Goal: Information Seeking & Learning: Learn about a topic

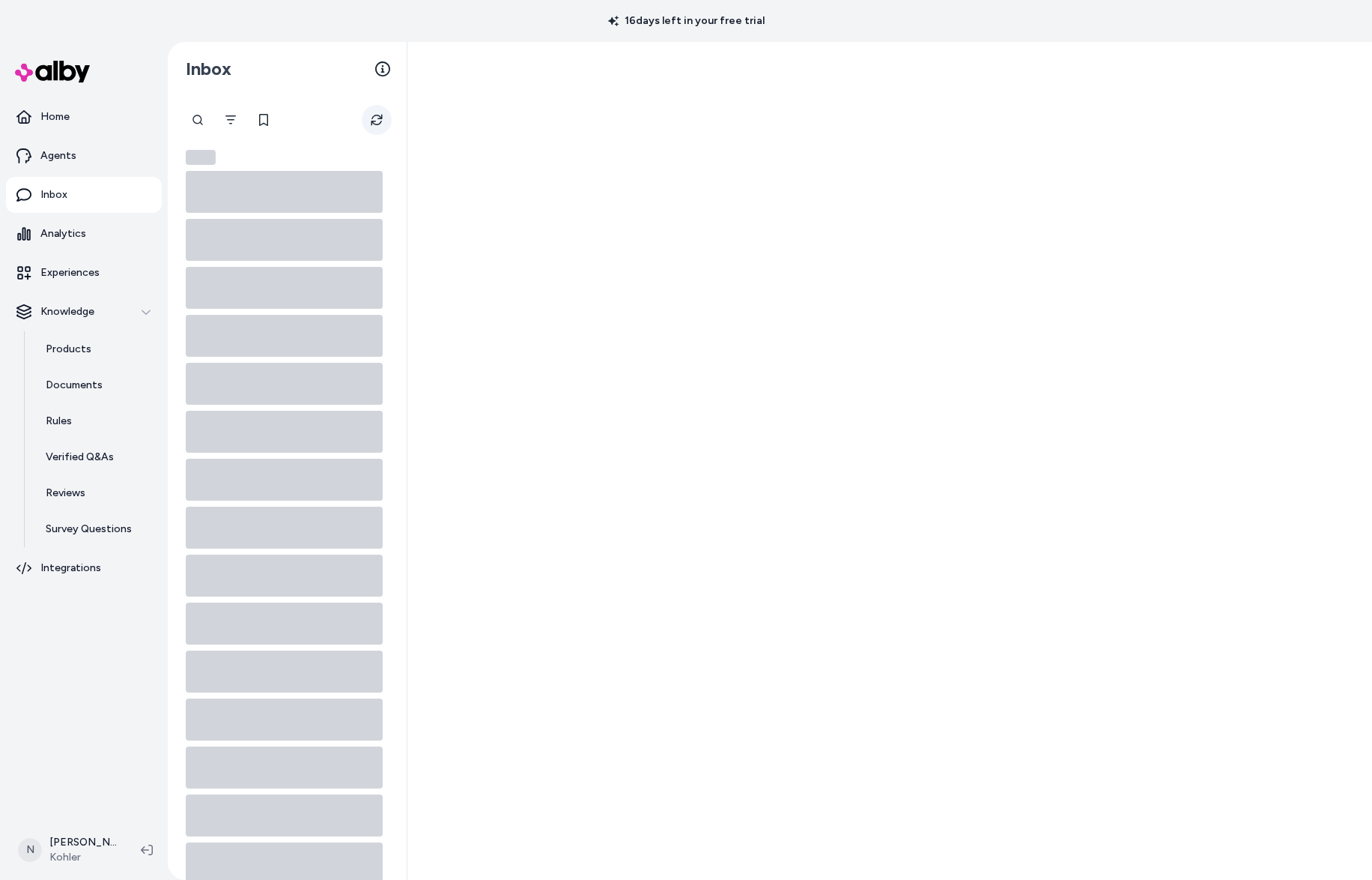
click at [384, 121] on button "Refresh" at bounding box center [377, 119] width 30 height 30
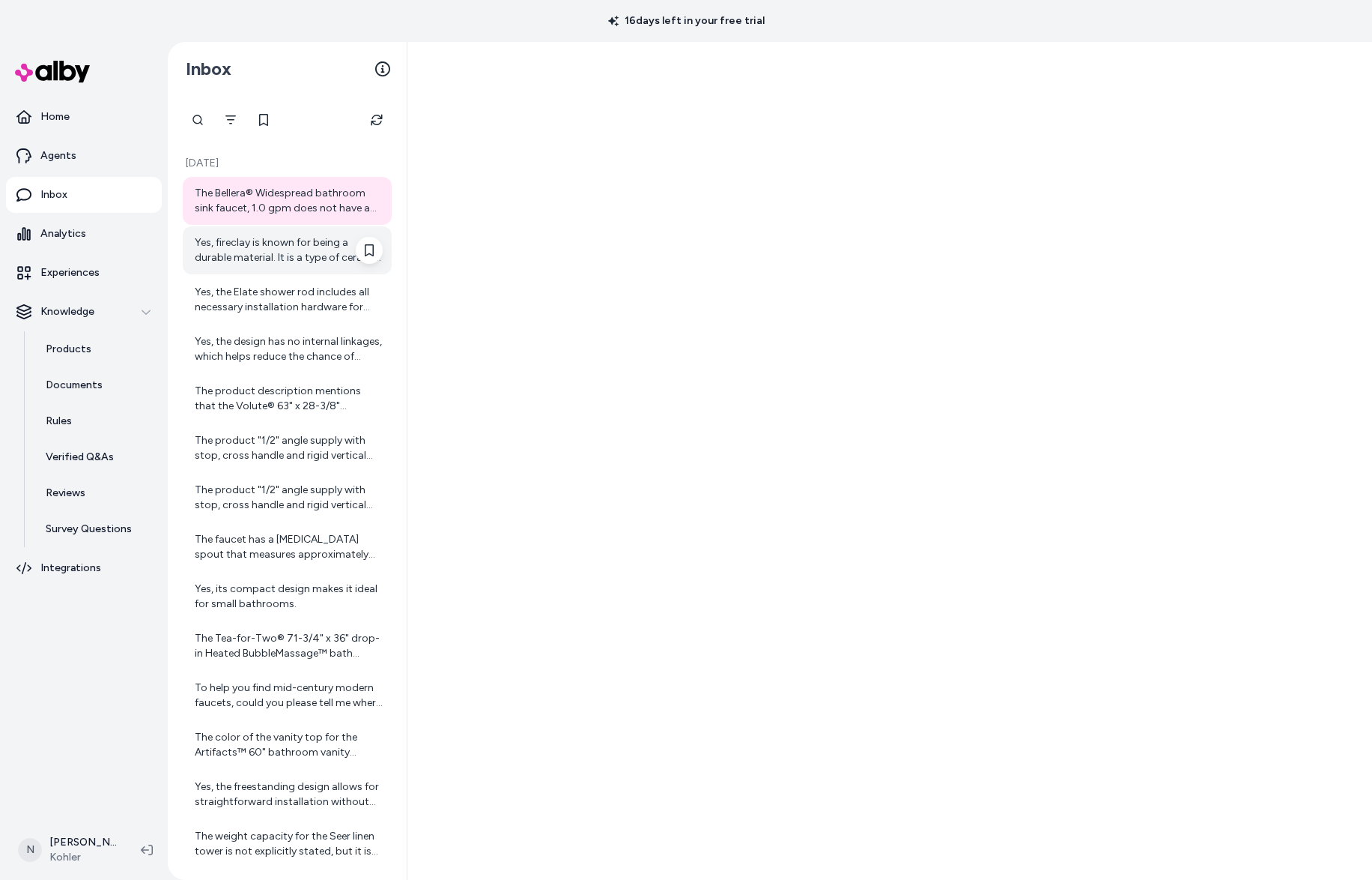
click at [264, 252] on div "Yes, fireclay is known for being a durable material. It is a type of ceramic th…" at bounding box center [288, 250] width 188 height 30
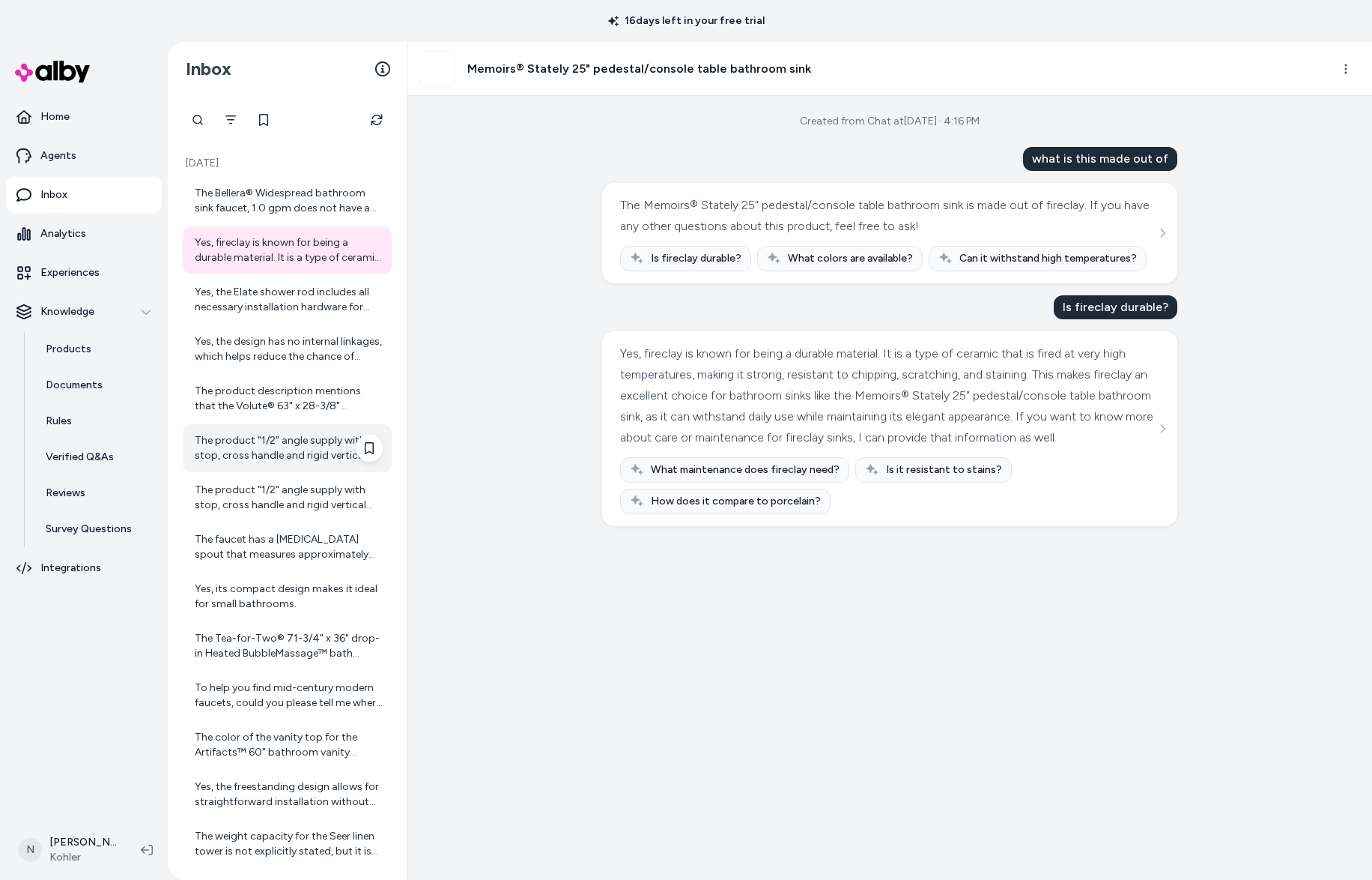
scroll to position [57, 0]
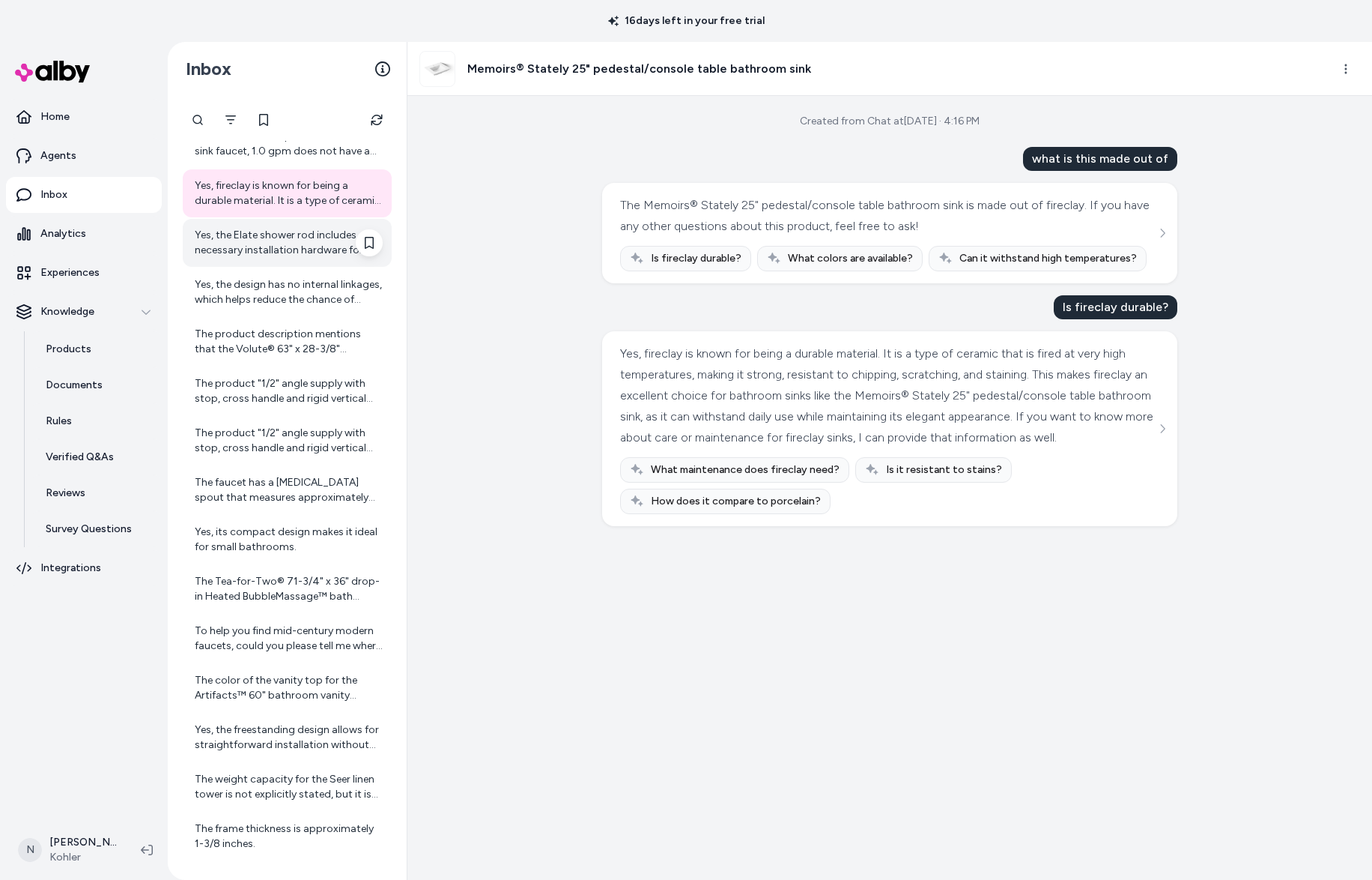
click at [274, 246] on div "Yes, the Elate shower rod includes all necessary installation hardware for easy…" at bounding box center [288, 242] width 188 height 30
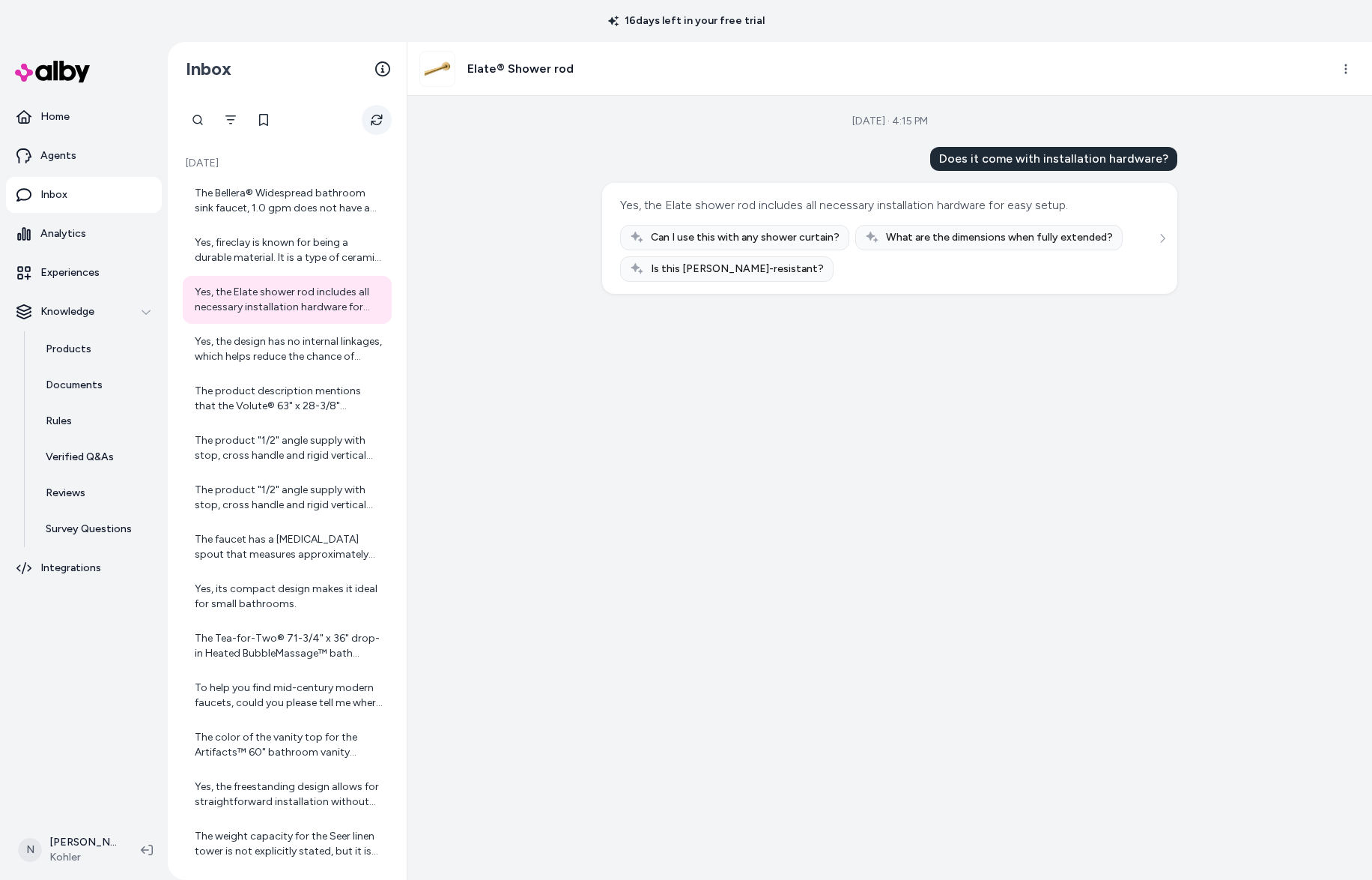
click at [376, 126] on button "Refresh" at bounding box center [377, 119] width 30 height 30
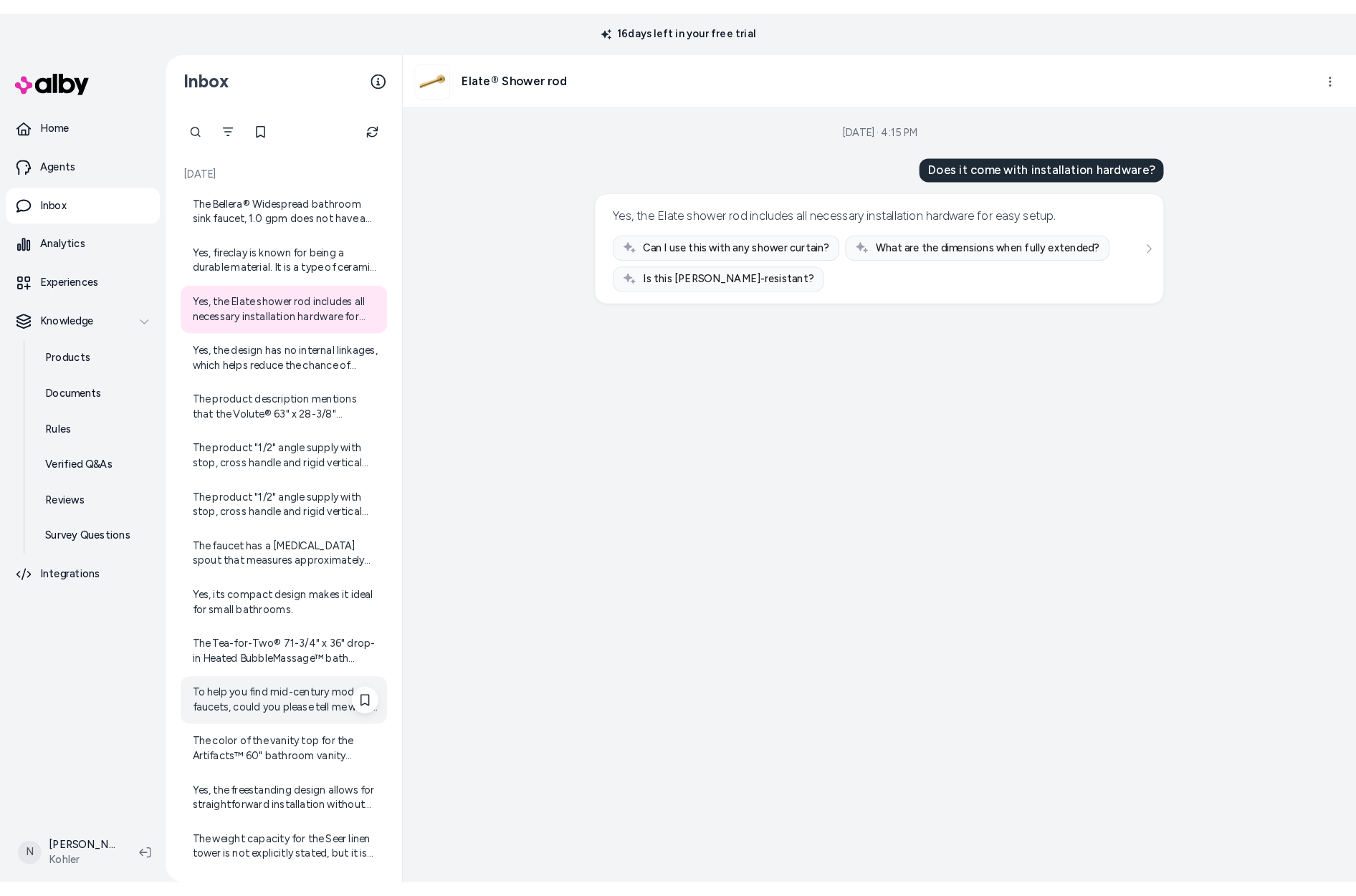
scroll to position [55, 0]
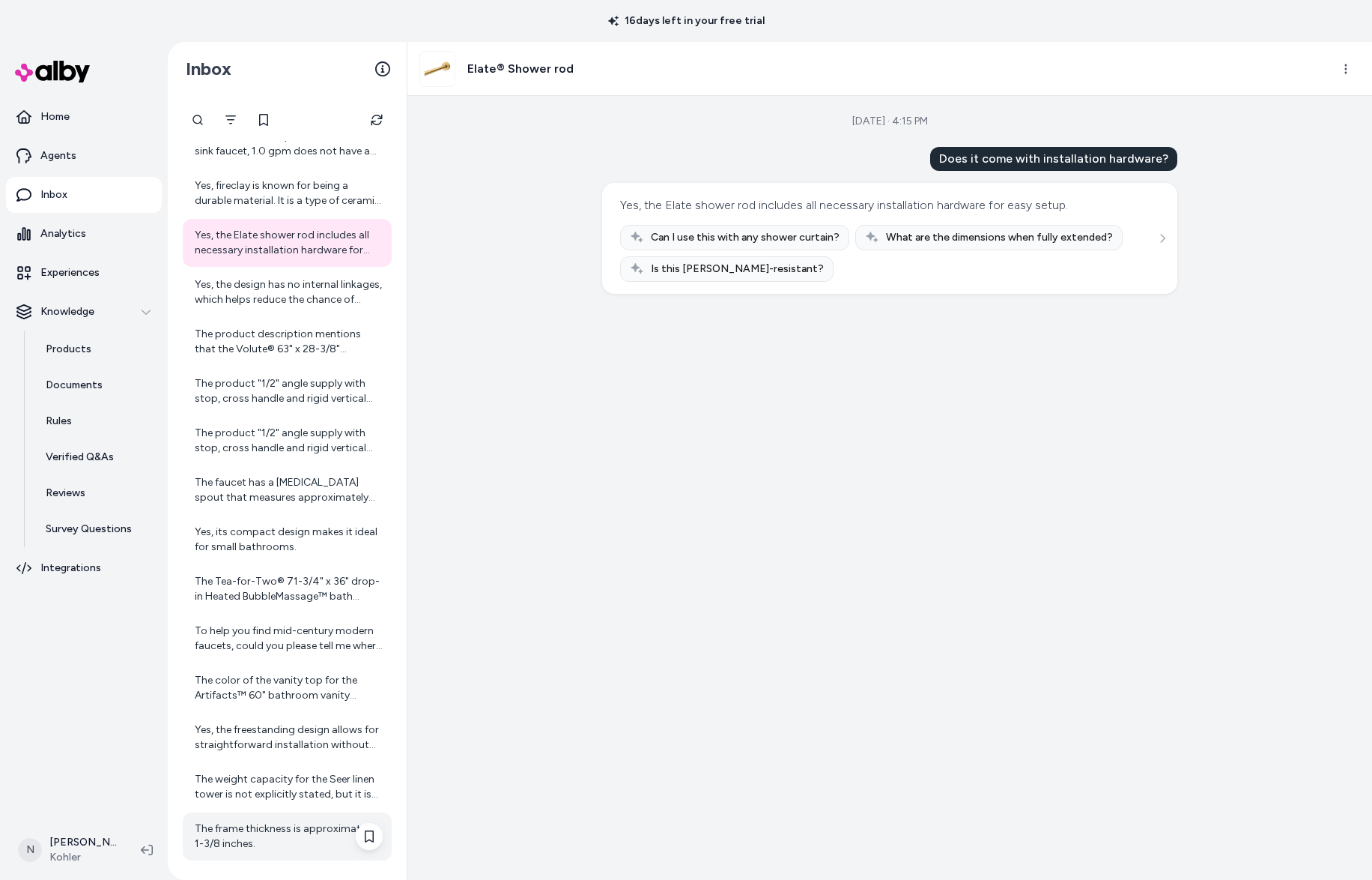
click at [303, 818] on div "The frame thickness is approximately 1-3/8 inches." at bounding box center [288, 836] width 209 height 48
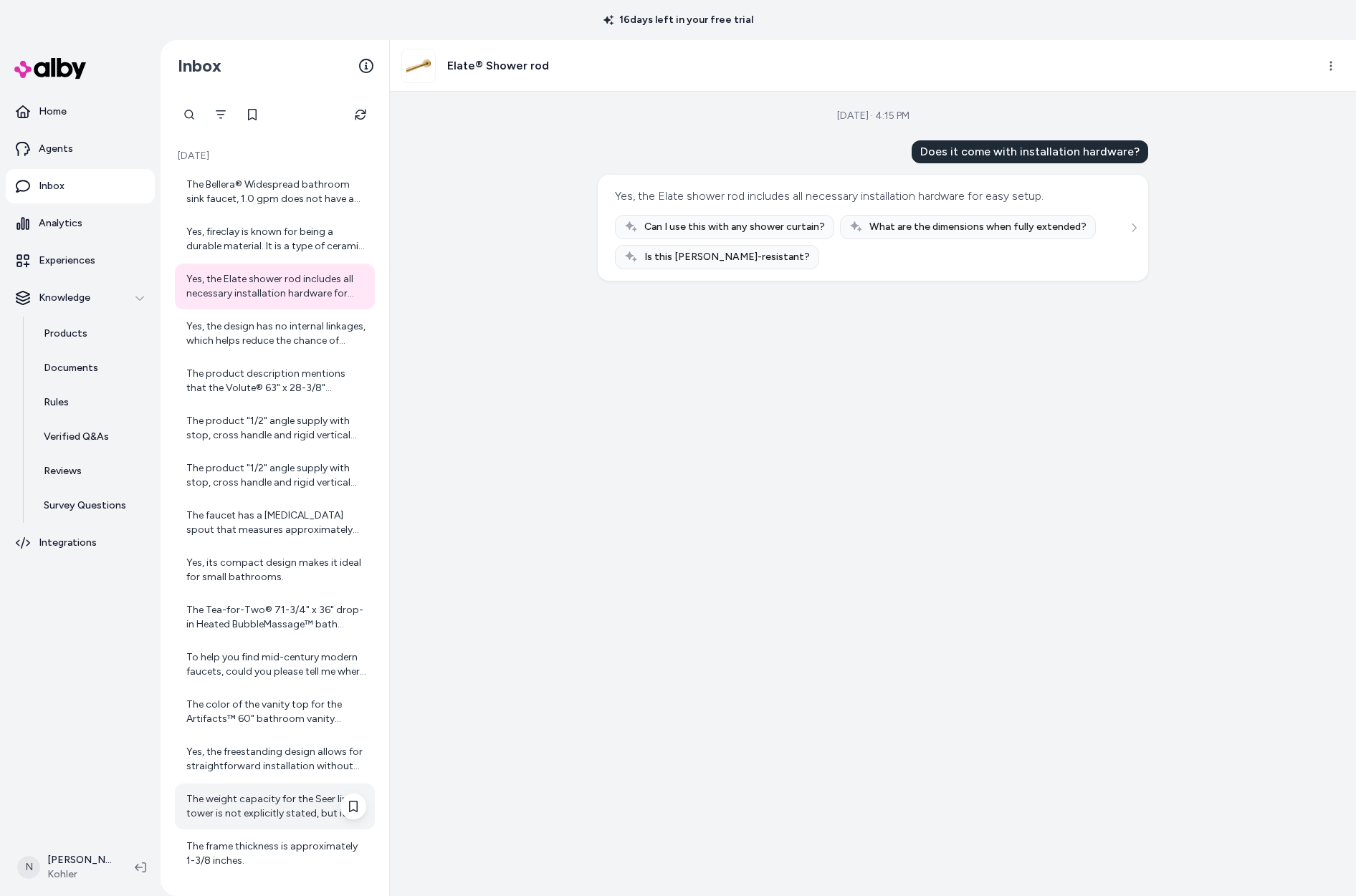
scroll to position [2, 0]
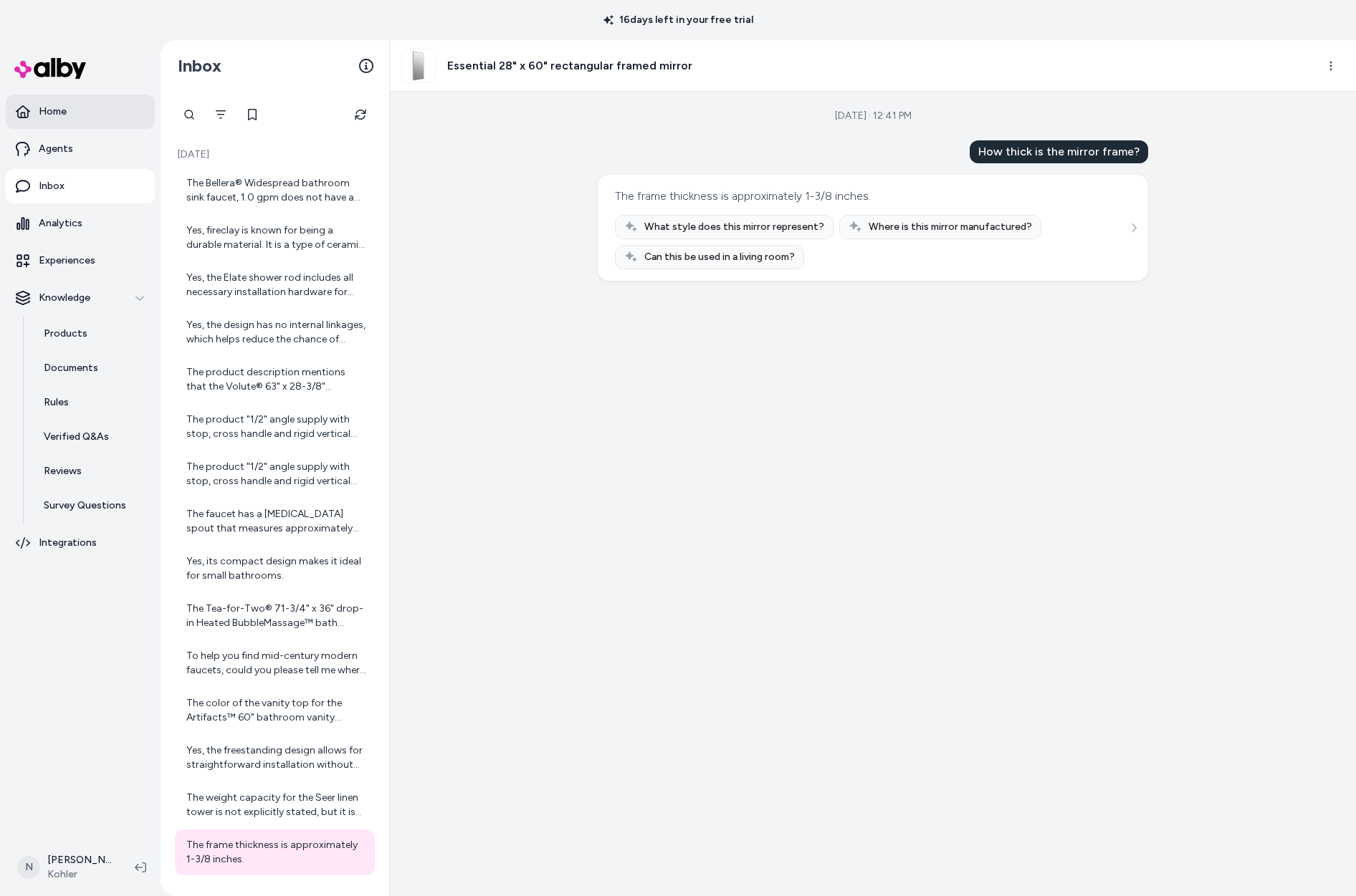
click at [67, 104] on link "Home" at bounding box center [80, 112] width 149 height 35
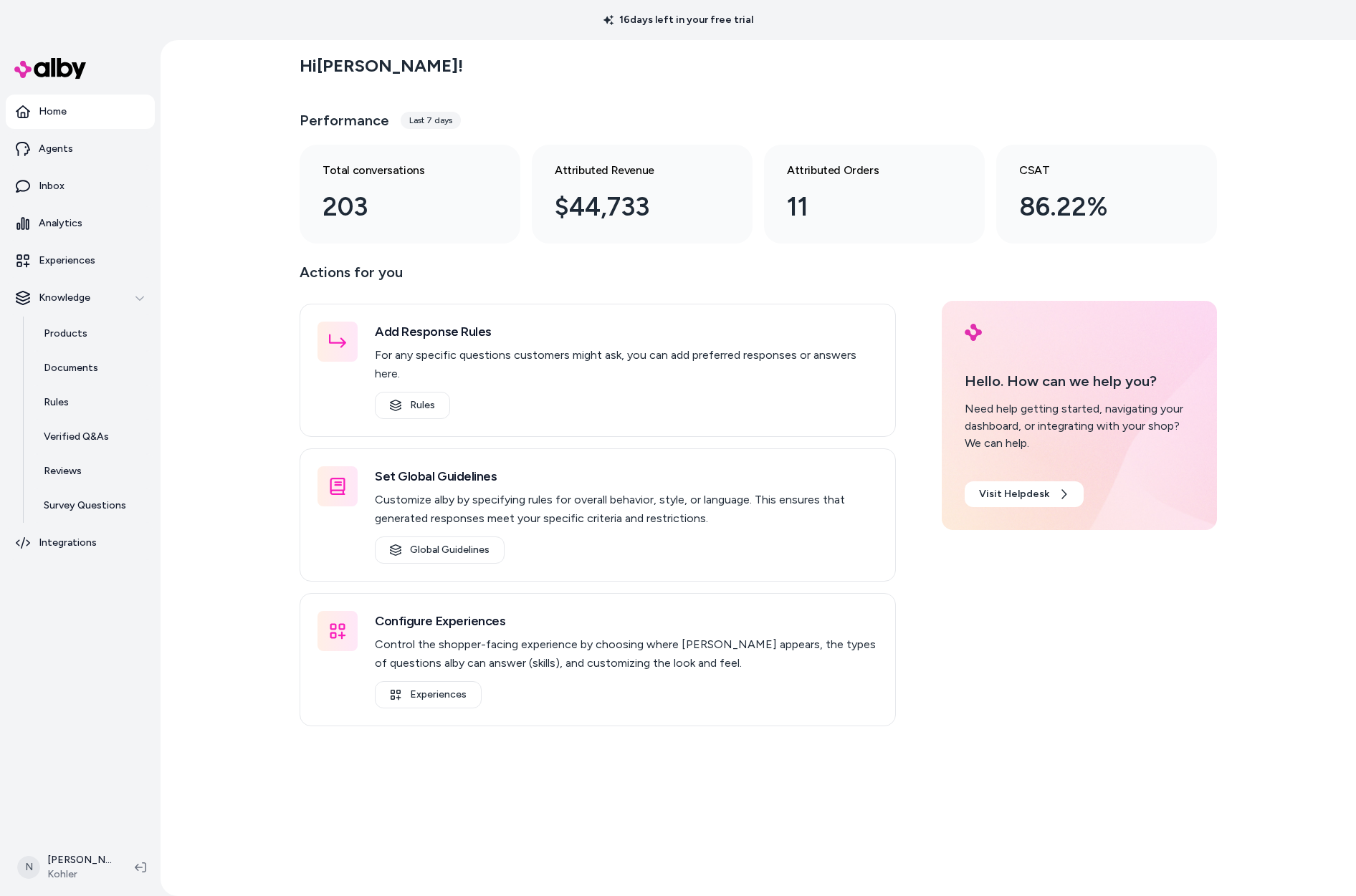
click at [432, 117] on div "Last 7 days" at bounding box center [430, 120] width 60 height 17
click at [63, 225] on p "Analytics" at bounding box center [60, 224] width 44 height 14
